Goal: Navigation & Orientation: Find specific page/section

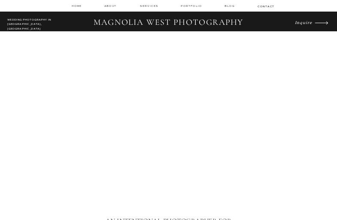
scroll to position [2485, 0]
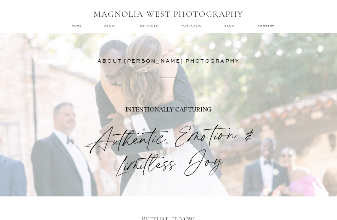
scroll to position [2401, 0]
